Goal: Download file/media

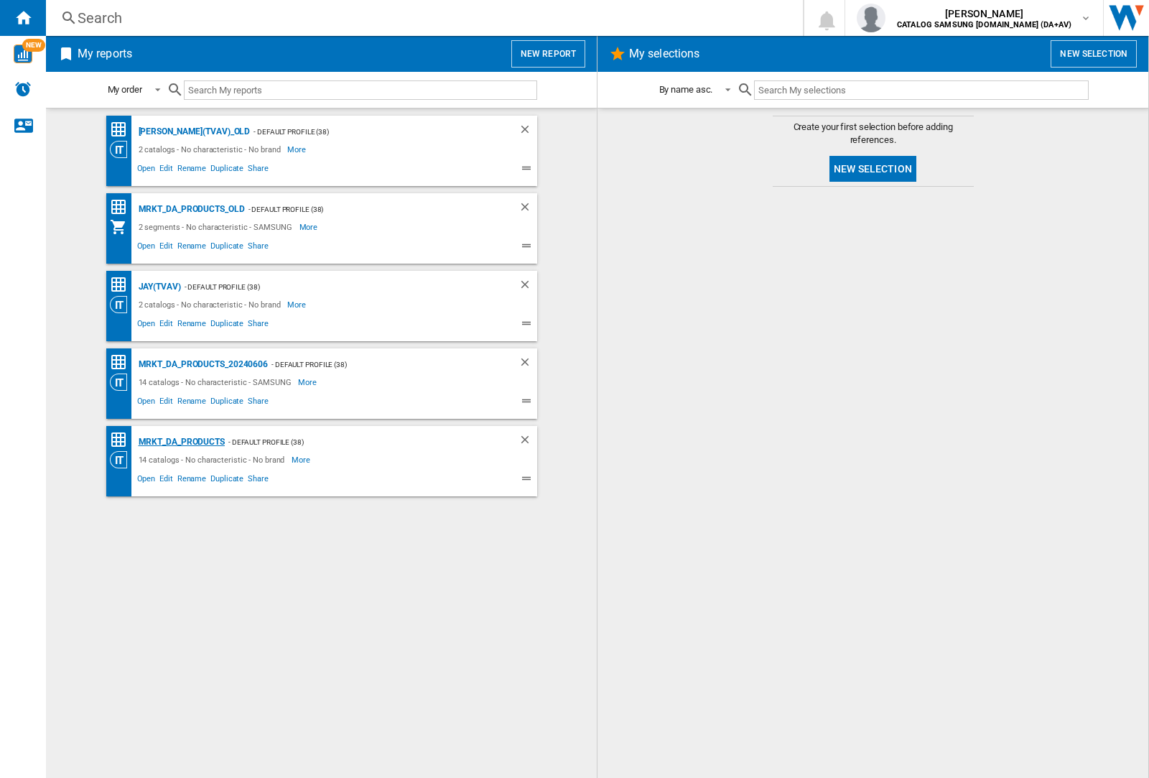
click at [181, 442] on div "MRKT_DA_PRODUCTS" at bounding box center [180, 442] width 90 height 18
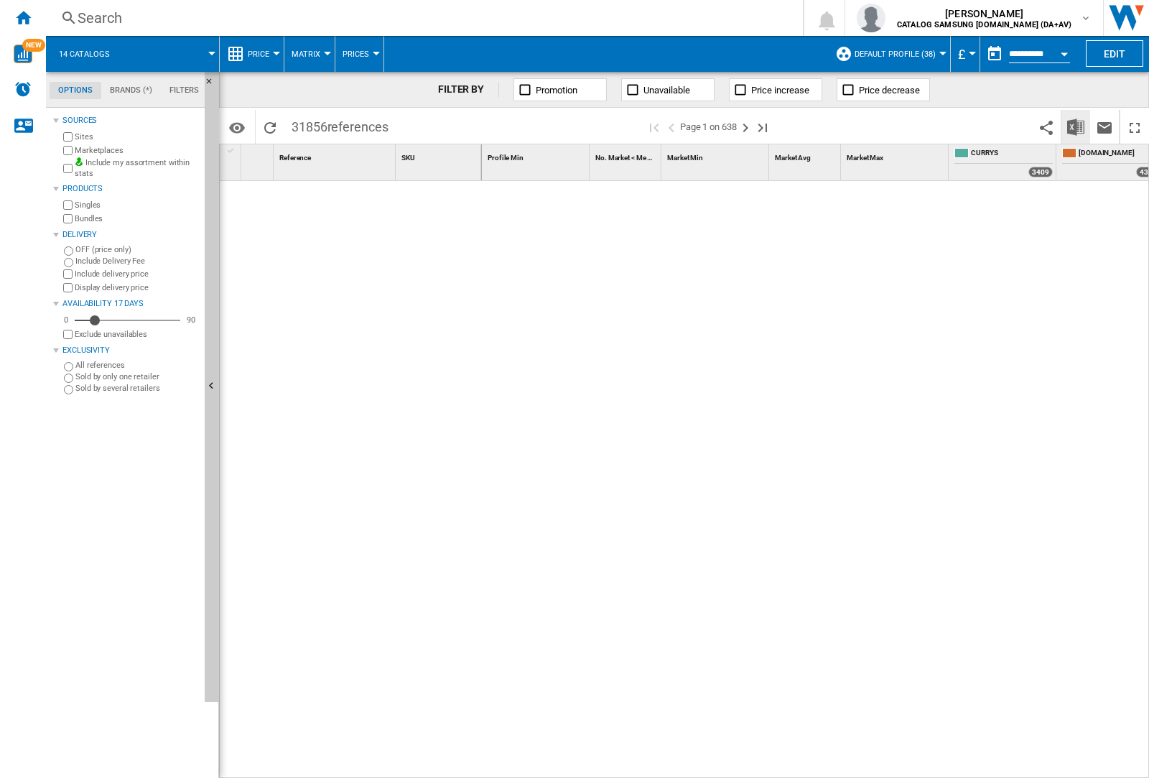
click at [1075, 126] on img "Download in Excel" at bounding box center [1075, 127] width 17 height 17
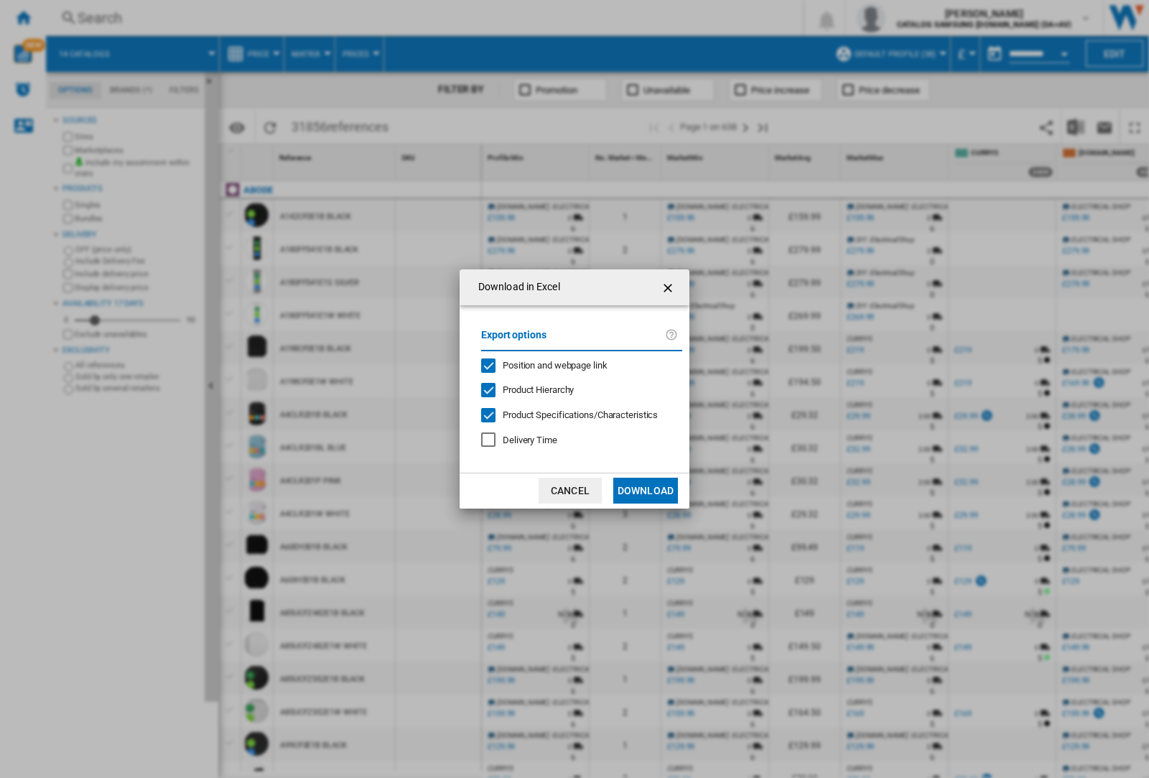
click at [546, 365] on span "Position and webpage link" at bounding box center [555, 365] width 105 height 11
click at [646, 491] on button "Download" at bounding box center [645, 491] width 65 height 26
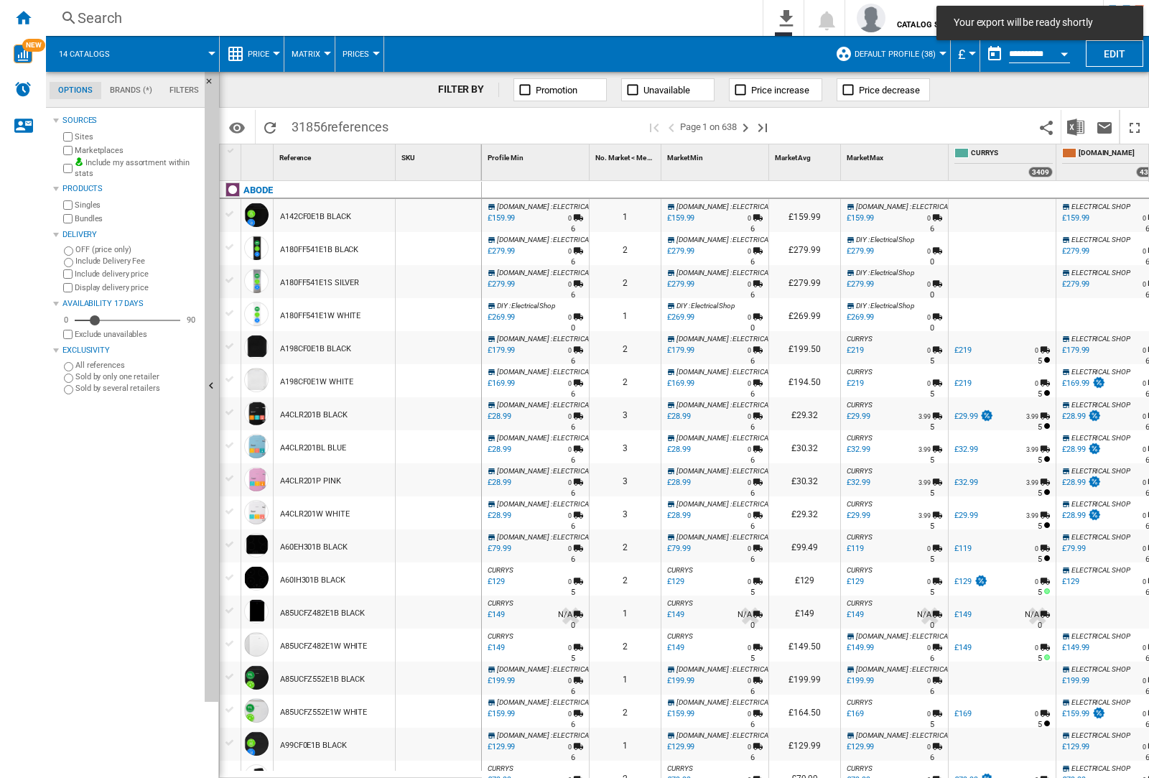
click at [448, 246] on div at bounding box center [438, 248] width 85 height 33
